Goal: Task Accomplishment & Management: Use online tool/utility

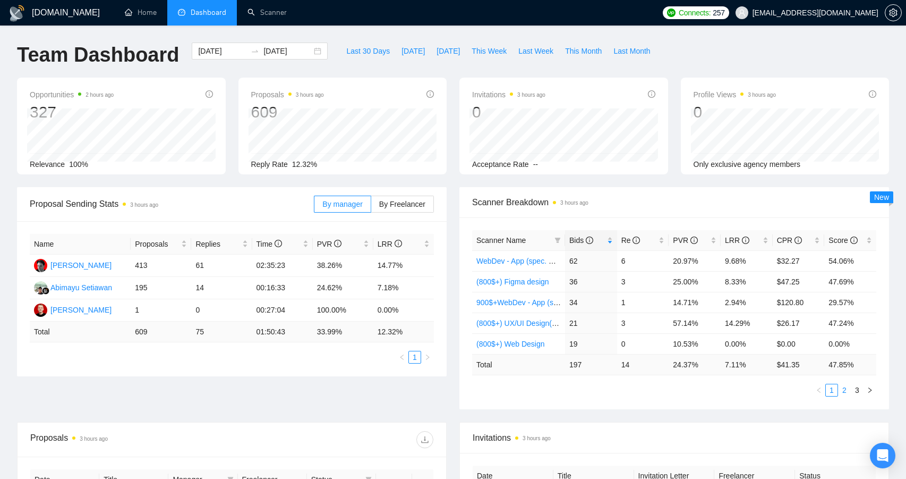
click at [848, 391] on link "2" at bounding box center [845, 390] width 12 height 12
click at [834, 389] on link "1" at bounding box center [832, 390] width 12 height 12
click at [454, 186] on div "Opportunities 2 hours ago 327 Relevance 100% Proposals 3 hours ago 609 [DATE] S…" at bounding box center [453, 132] width 885 height 109
click at [842, 388] on link "2" at bounding box center [845, 390] width 12 height 12
click at [833, 390] on link "1" at bounding box center [832, 390] width 12 height 12
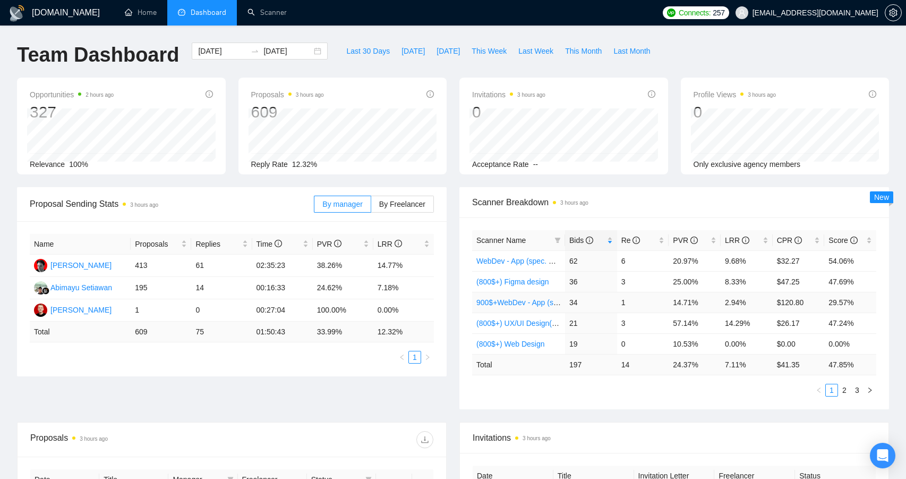
click at [531, 301] on link "900$+WebDev - App (spec. words)" at bounding box center [533, 302] width 115 height 8
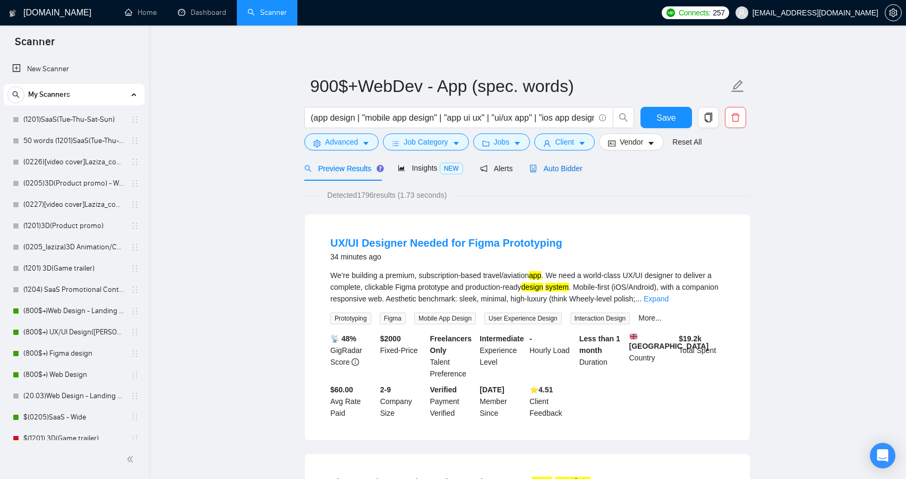
click at [545, 173] on div "Auto Bidder" at bounding box center [555, 169] width 53 height 12
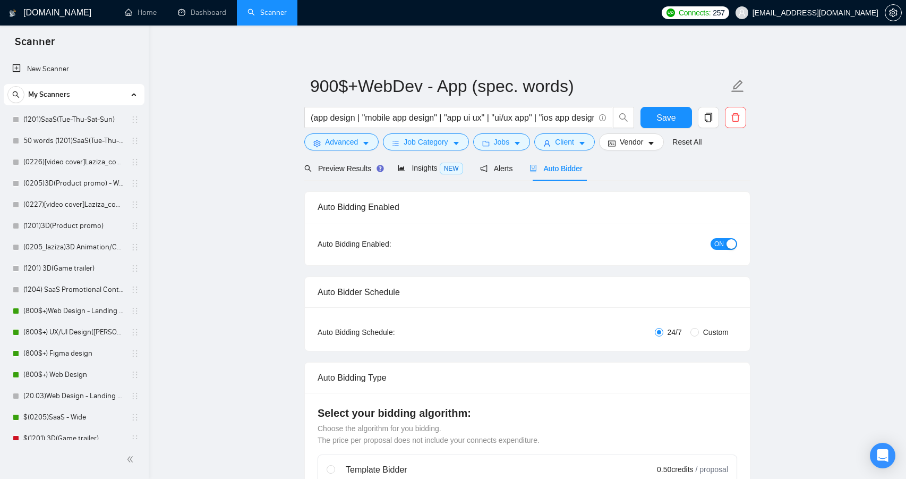
radio input "false"
radio input "true"
checkbox input "true"
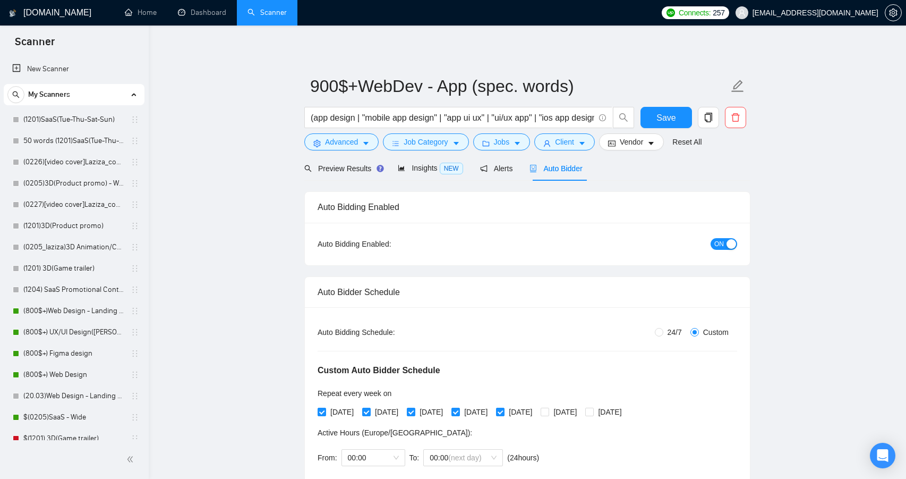
click at [724, 245] on button "ON" at bounding box center [724, 244] width 27 height 12
click at [676, 119] on button "Save" at bounding box center [666, 117] width 52 height 21
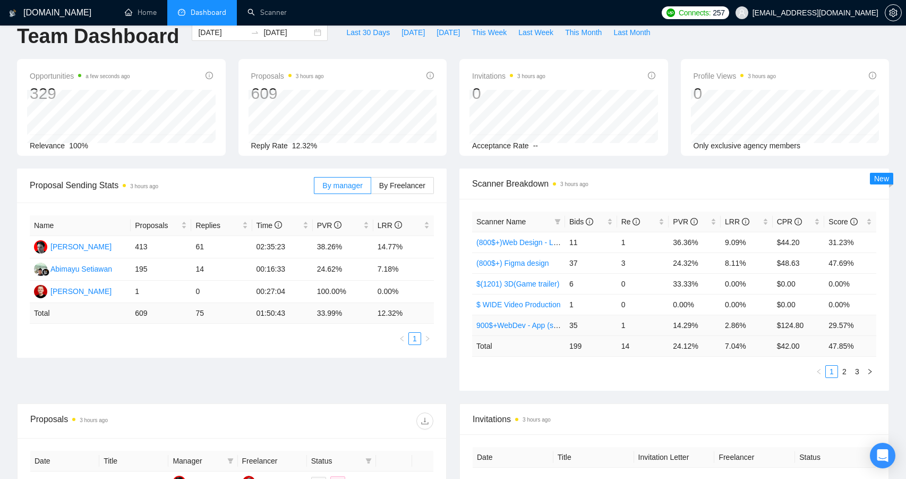
scroll to position [22, 0]
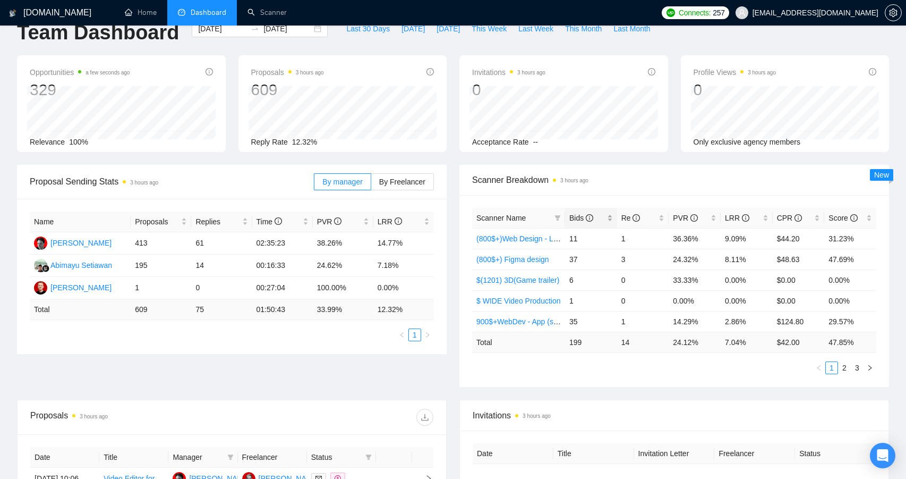
click at [608, 220] on div "Bids" at bounding box center [591, 218] width 44 height 12
click at [531, 320] on link "(800$+) Web Design" at bounding box center [510, 321] width 69 height 8
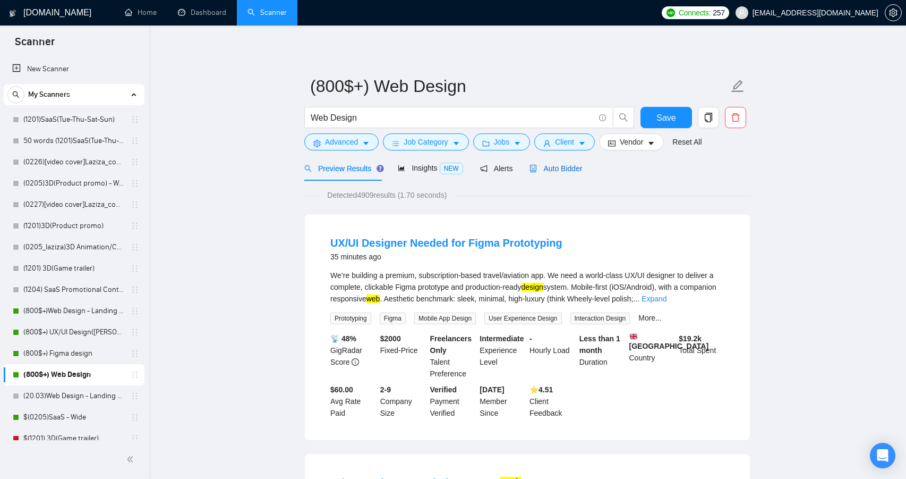
click at [549, 164] on span "Auto Bidder" at bounding box center [555, 168] width 53 height 8
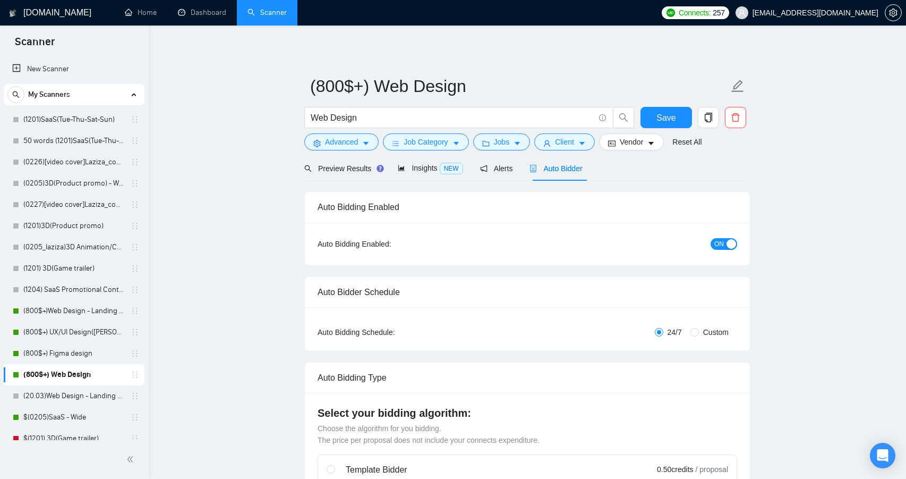
radio input "false"
radio input "true"
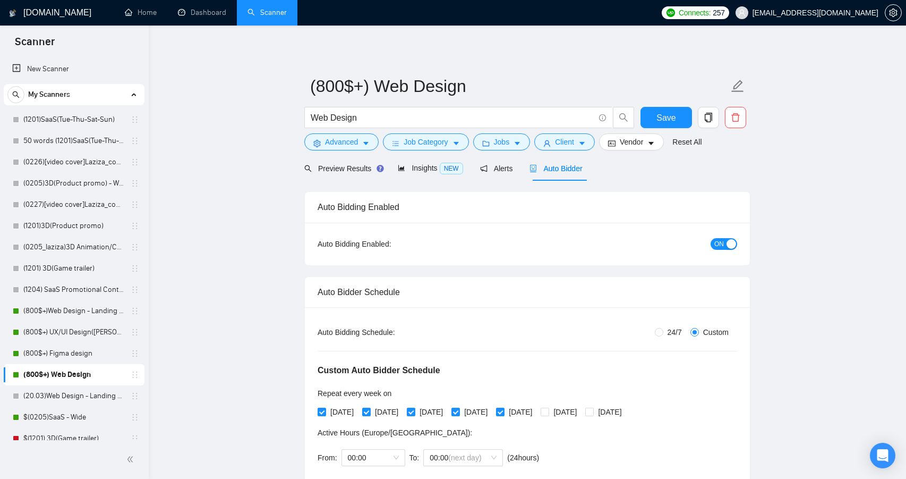
click at [721, 242] on span "ON" at bounding box center [719, 244] width 10 height 12
click at [660, 124] on button "Save" at bounding box center [666, 117] width 52 height 21
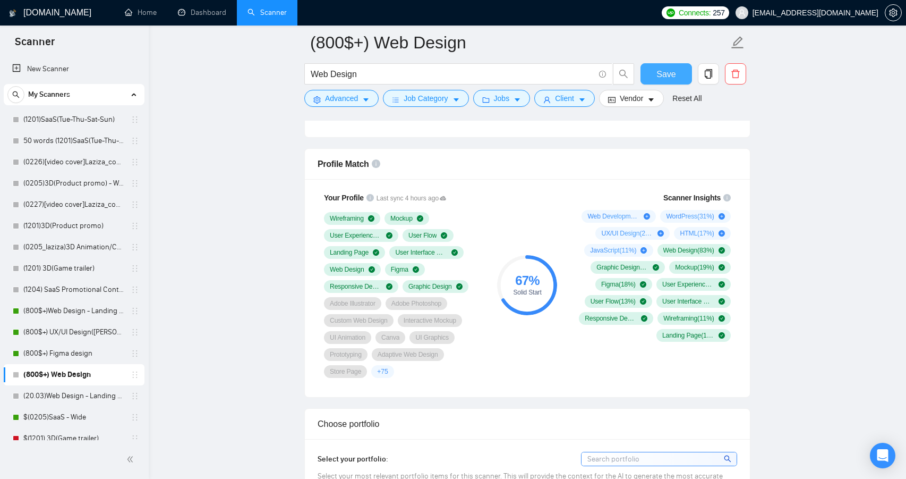
scroll to position [796, 0]
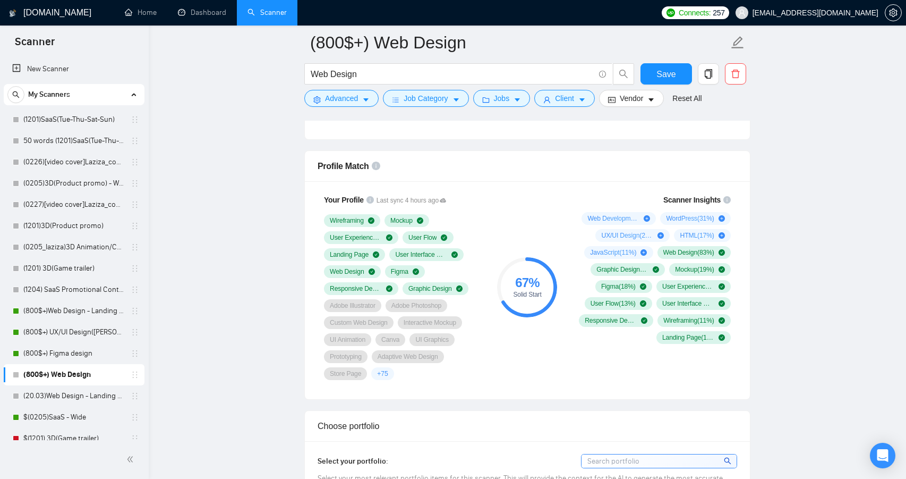
click at [72, 353] on link "(800$+) Figma design" at bounding box center [73, 353] width 101 height 21
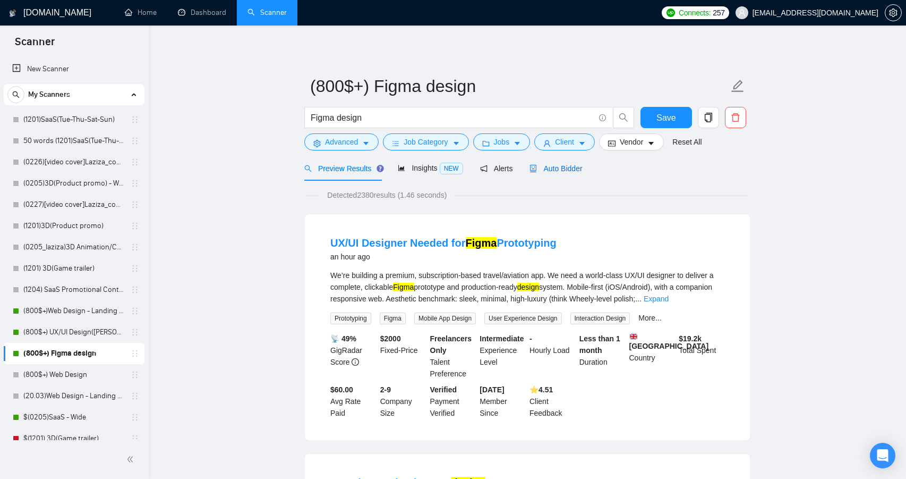
click at [557, 169] on span "Auto Bidder" at bounding box center [555, 168] width 53 height 8
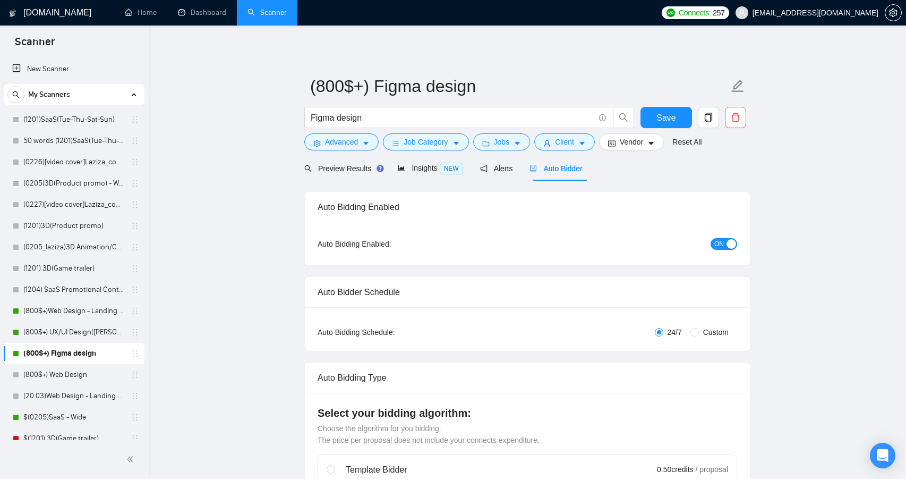
radio input "false"
radio input "true"
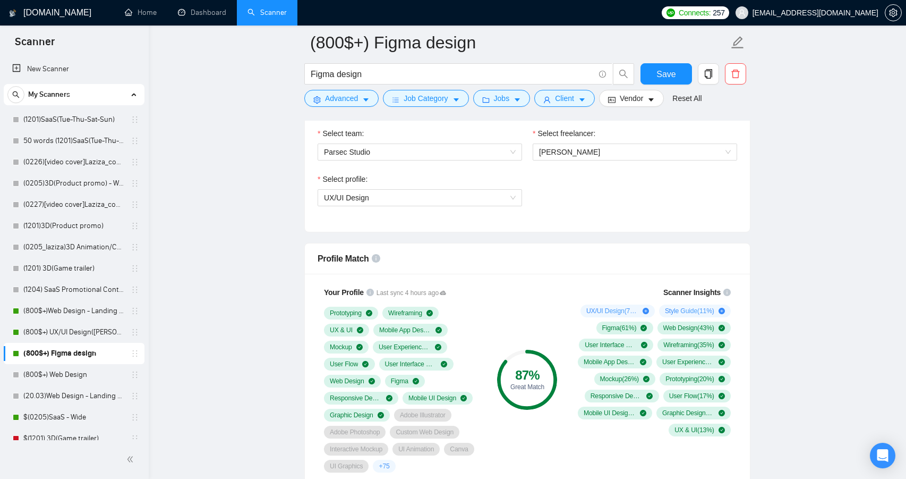
scroll to position [749, 0]
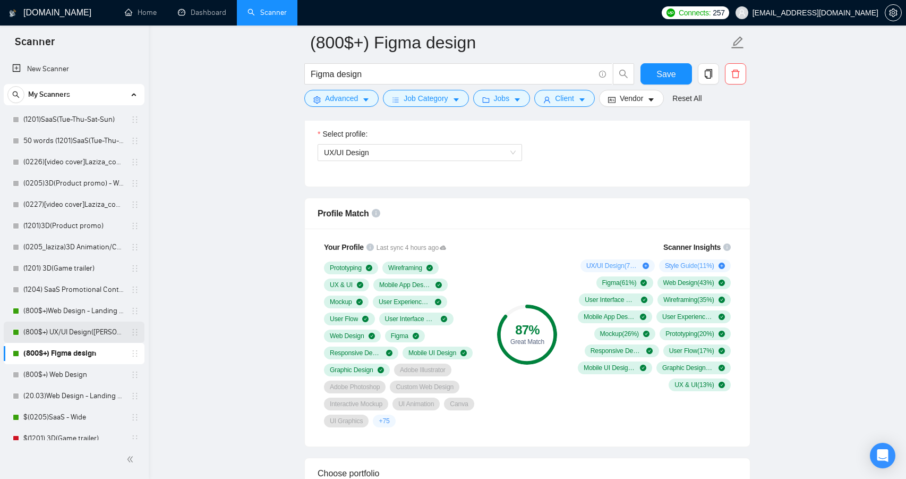
click at [79, 330] on link "(800$+) UX/UI Design([PERSON_NAME])" at bounding box center [73, 331] width 101 height 21
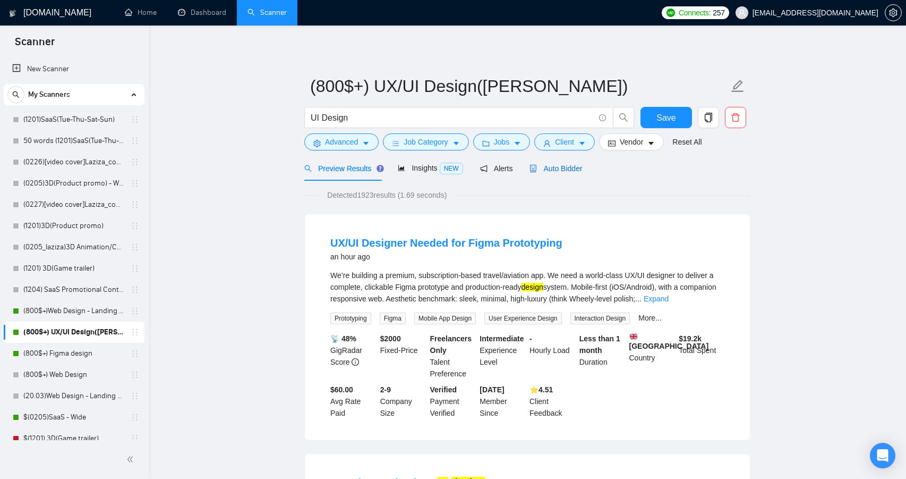
click at [573, 168] on span "Auto Bidder" at bounding box center [555, 168] width 53 height 8
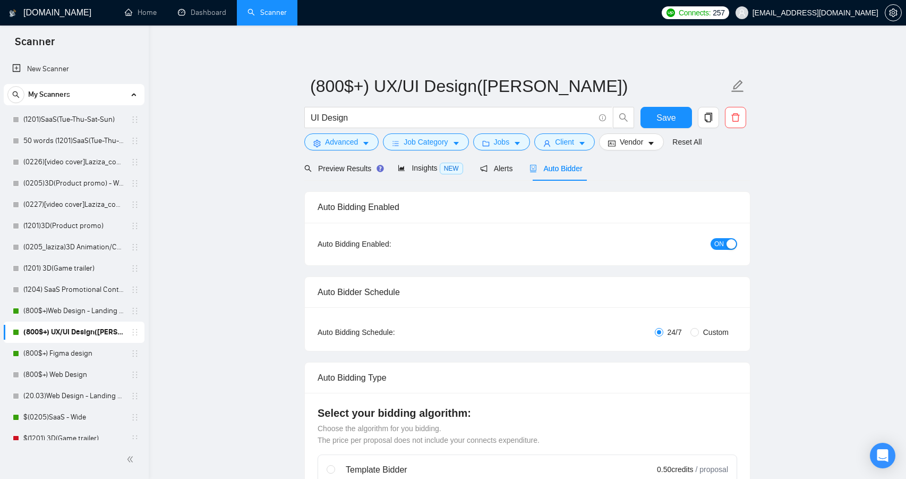
radio input "false"
radio input "true"
checkbox input "true"
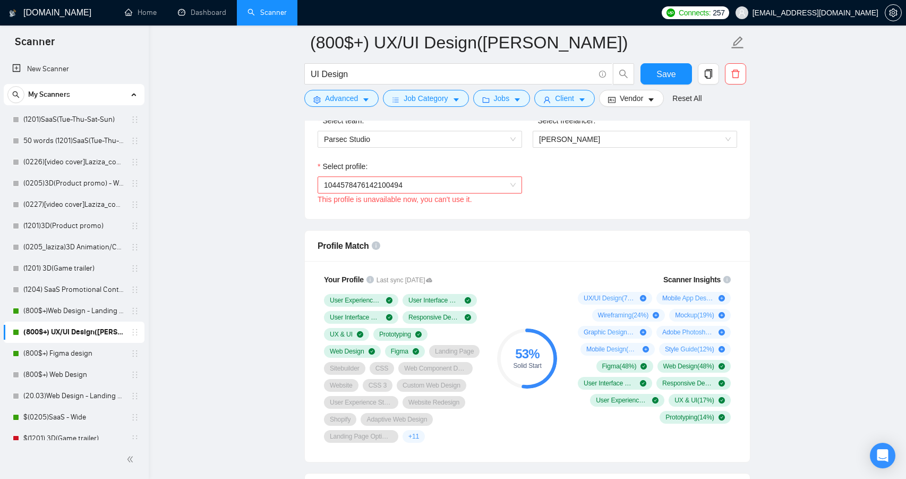
scroll to position [706, 0]
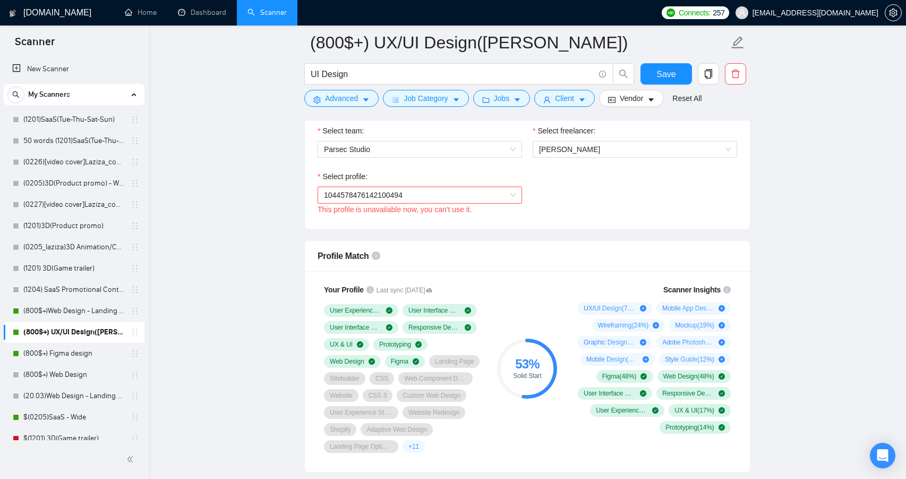
click at [504, 195] on span "1044578476142100494" at bounding box center [420, 195] width 192 height 16
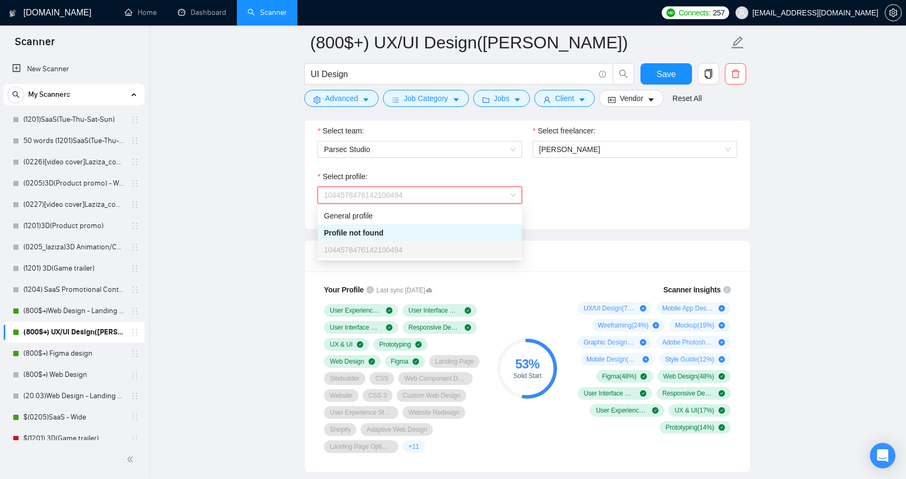
click at [504, 195] on span "1044578476142100494" at bounding box center [420, 195] width 192 height 16
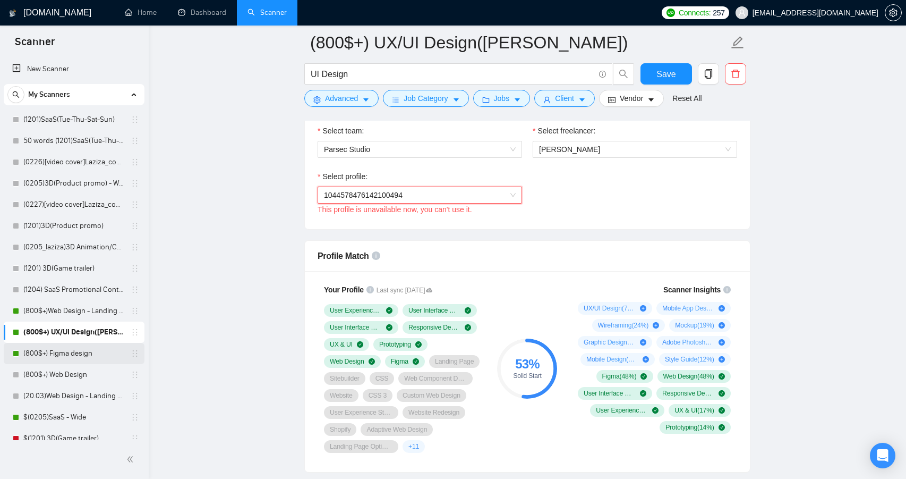
click at [72, 361] on link "(800$+) Figma design" at bounding box center [73, 353] width 101 height 21
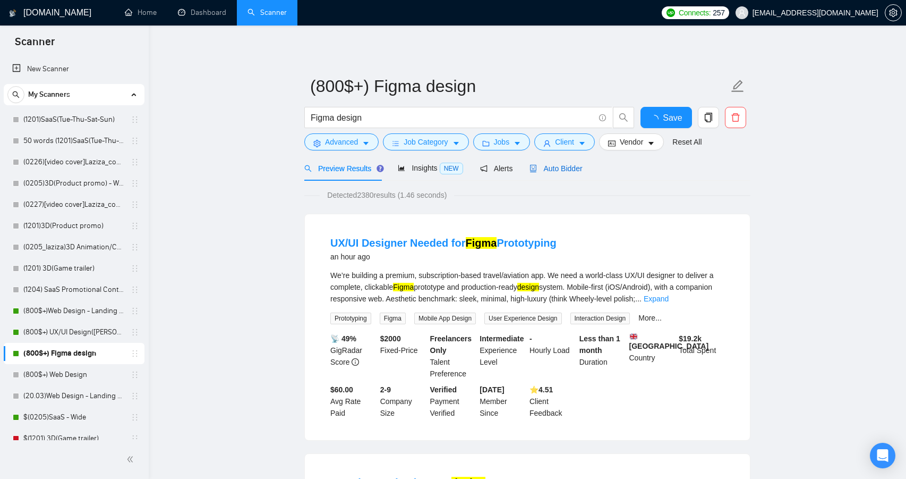
click at [554, 167] on span "Auto Bidder" at bounding box center [555, 168] width 53 height 8
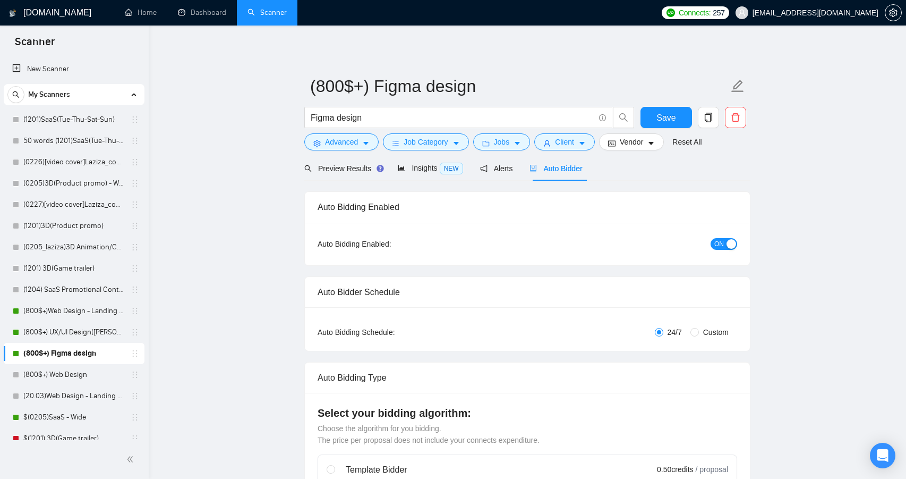
radio input "false"
radio input "true"
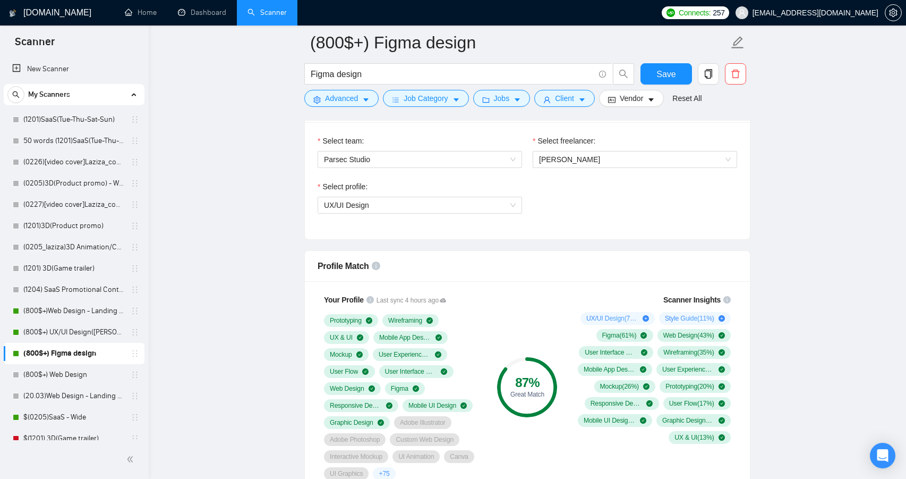
scroll to position [691, 0]
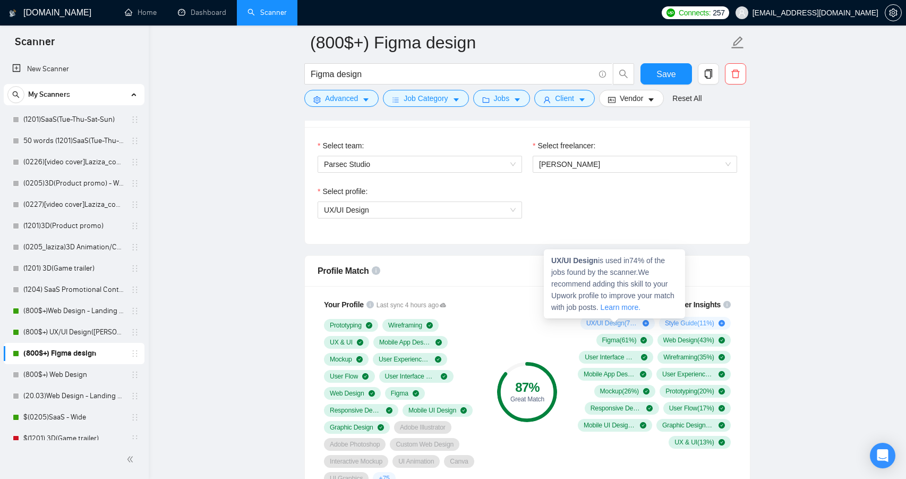
click at [644, 322] on icon "plus-circle" at bounding box center [646, 323] width 6 height 6
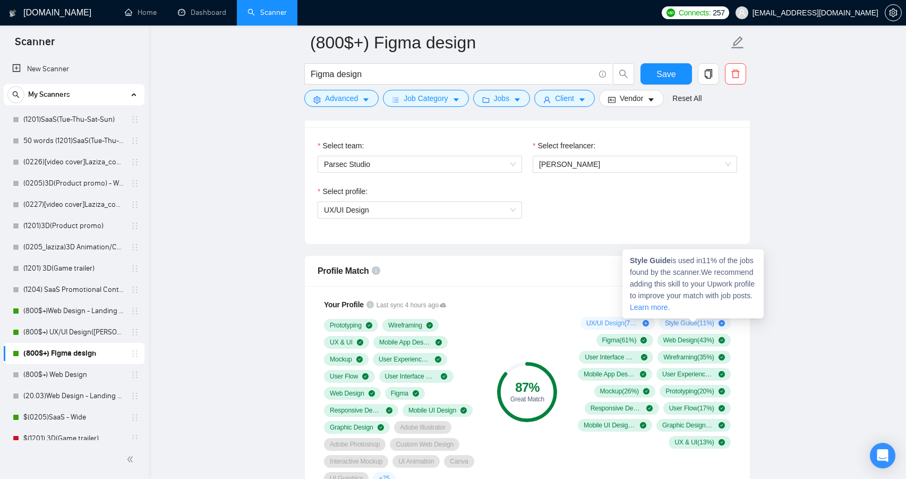
click at [721, 322] on icon "plus-circle" at bounding box center [722, 323] width 6 height 6
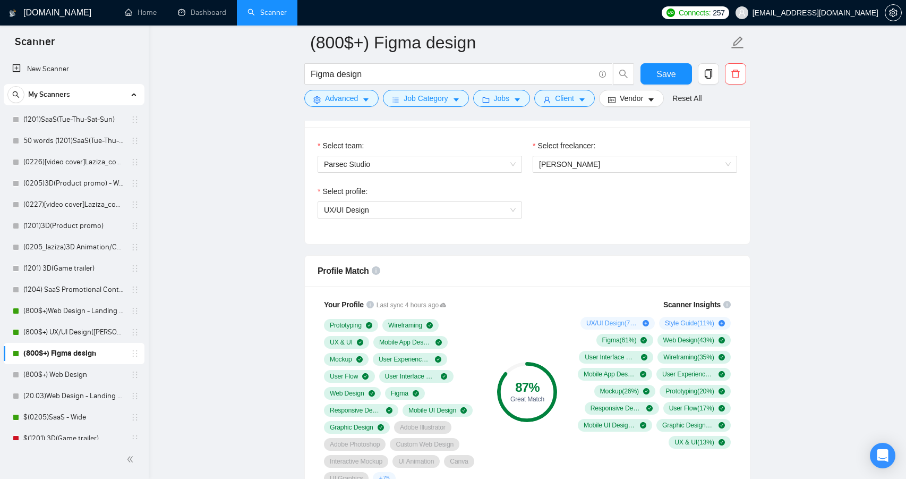
click at [518, 243] on div "Select team: Parsec Studio Select freelancer: [PERSON_NAME] Select profile: UX/…" at bounding box center [527, 185] width 445 height 117
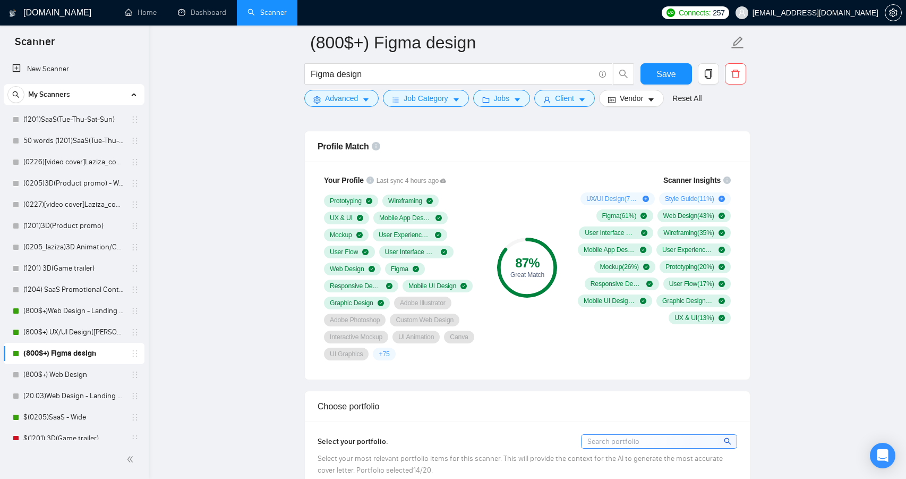
scroll to position [818, 0]
